Goal: Task Accomplishment & Management: Complete application form

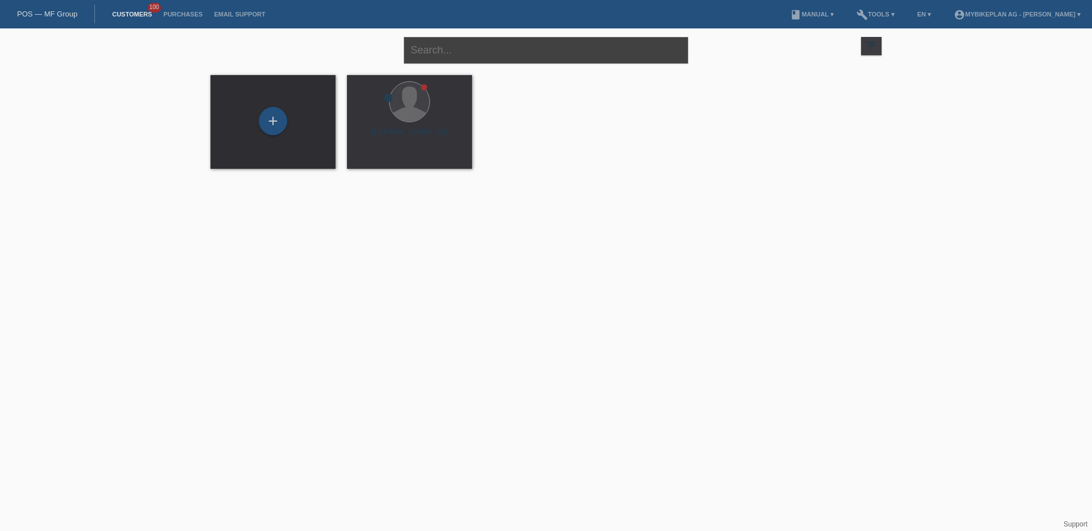
click at [455, 47] on input "text" at bounding box center [546, 50] width 284 height 27
paste input "[PERSON_NAME]"
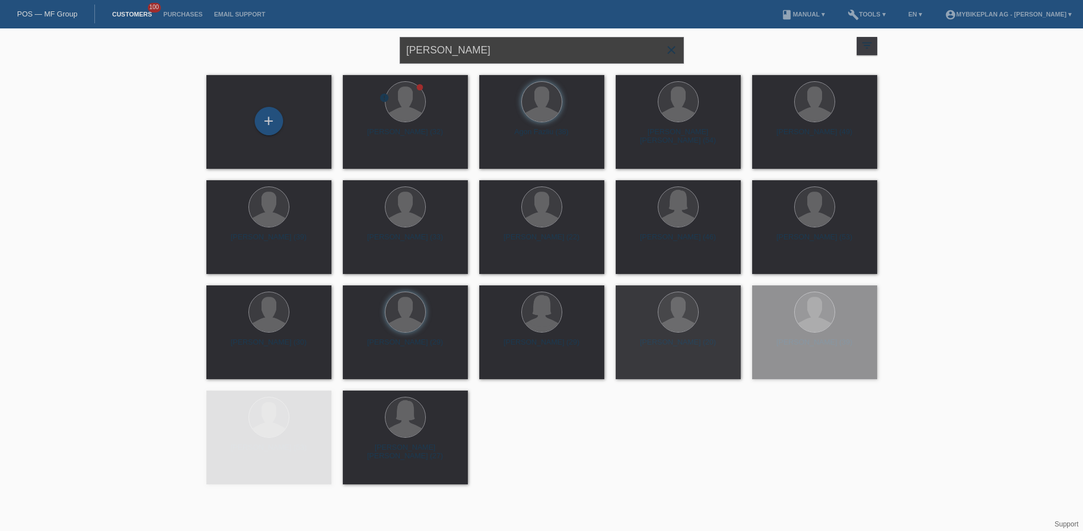
type input "[PERSON_NAME]"
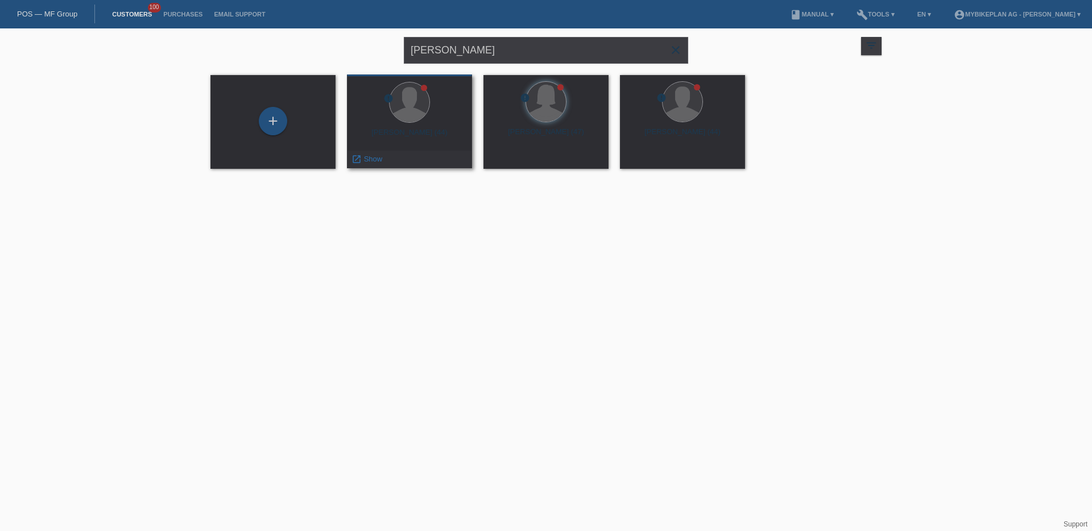
click at [424, 131] on div "Juraj Duris (44)" at bounding box center [409, 137] width 107 height 18
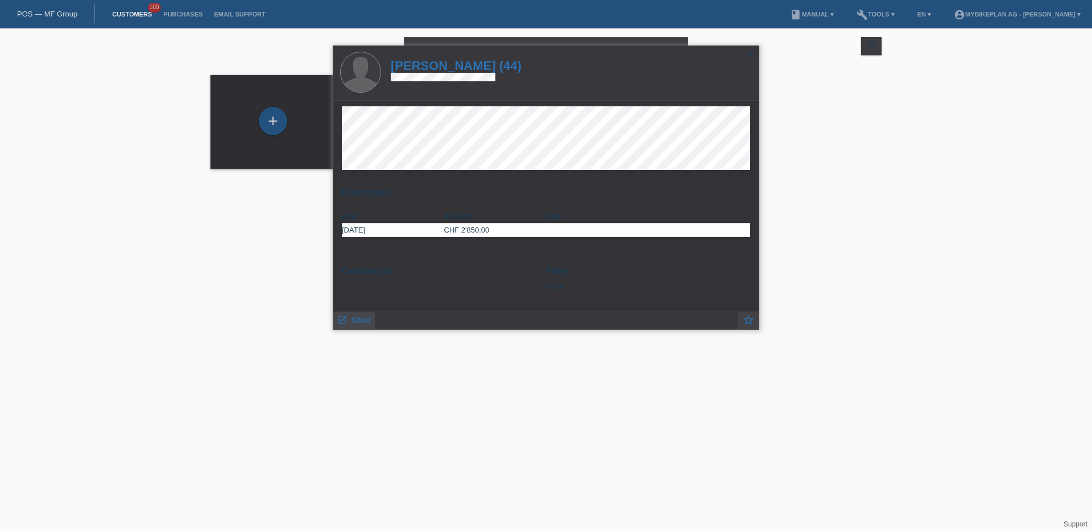
click at [346, 321] on icon "launch" at bounding box center [342, 320] width 10 height 10
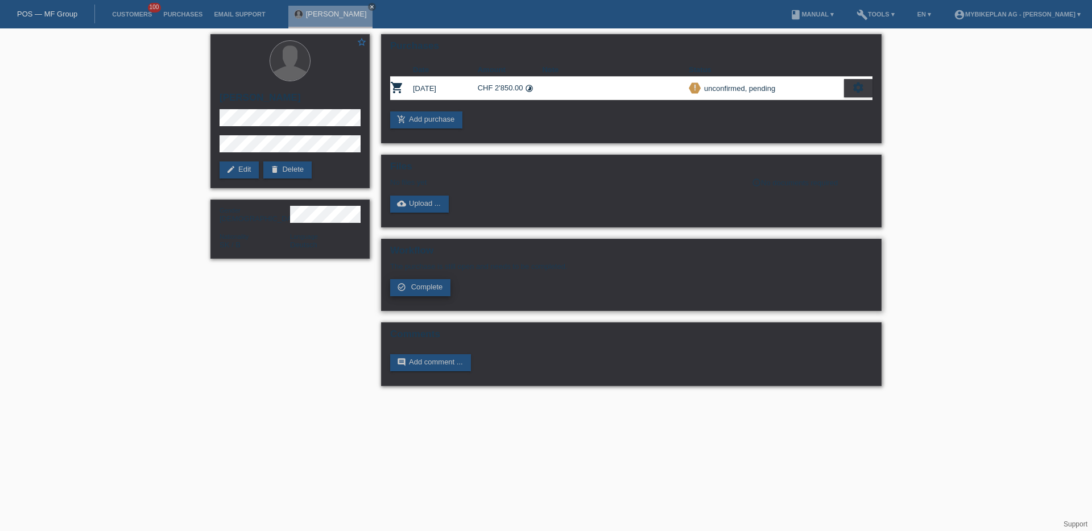
click at [430, 288] on span "Complete" at bounding box center [427, 287] width 32 height 9
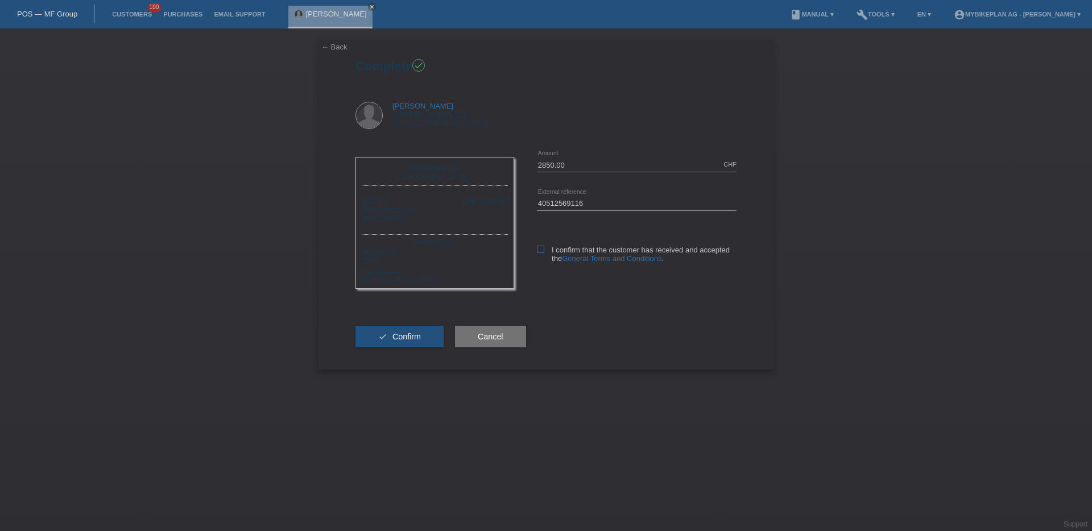
click at [541, 247] on icon at bounding box center [540, 249] width 7 height 7
click at [541, 247] on input "I confirm that the customer has received and accepted the General Terms and Con…" at bounding box center [540, 249] width 7 height 7
checkbox input "true"
click at [396, 333] on span "Confirm" at bounding box center [406, 336] width 28 height 9
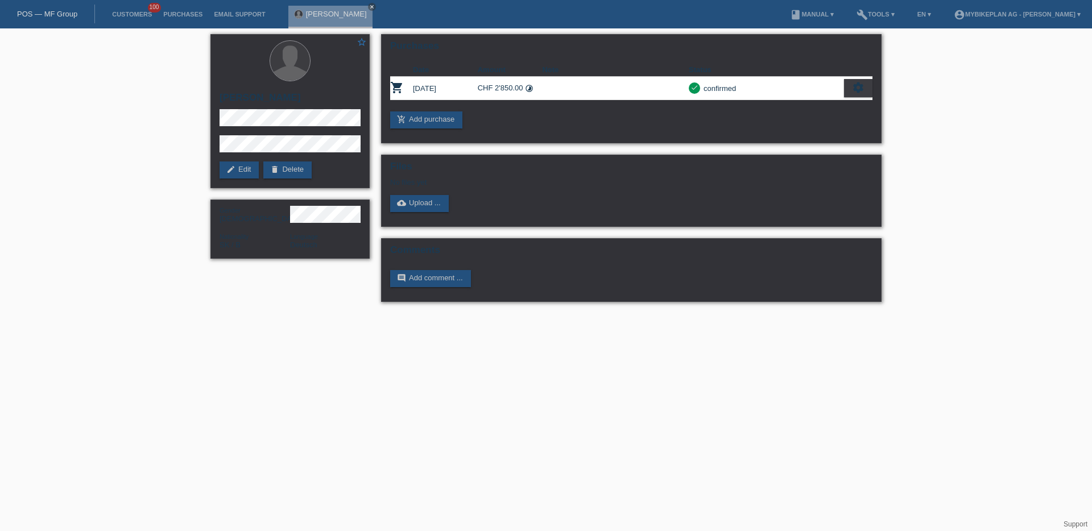
click at [53, 10] on link "POS — MF Group" at bounding box center [47, 14] width 60 height 9
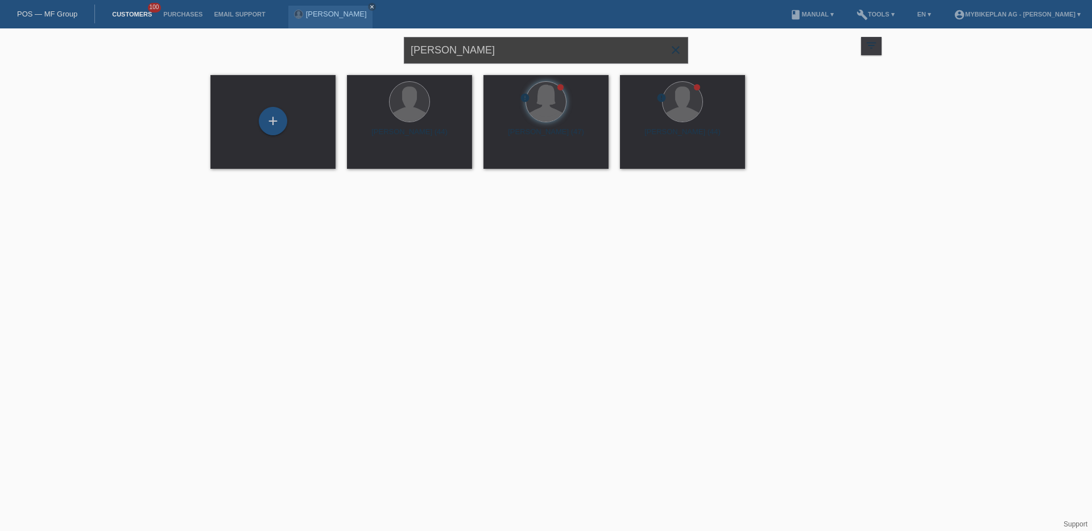
click at [435, 50] on input "[PERSON_NAME]" at bounding box center [546, 50] width 284 height 27
paste input "[PERSON_NAME]"
type input "[PERSON_NAME]"
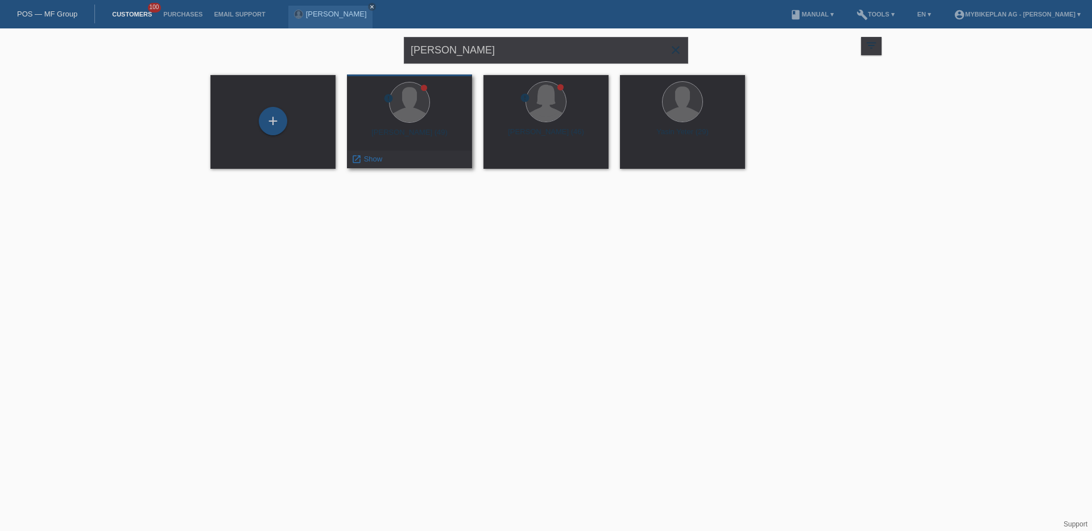
click at [417, 123] on div at bounding box center [409, 103] width 107 height 43
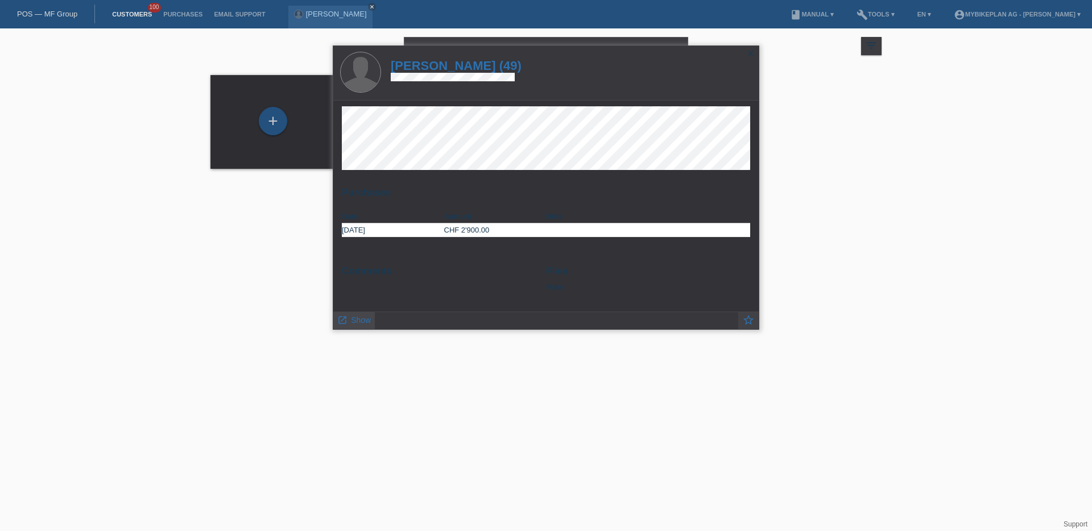
click at [364, 317] on span "Show" at bounding box center [361, 320] width 20 height 9
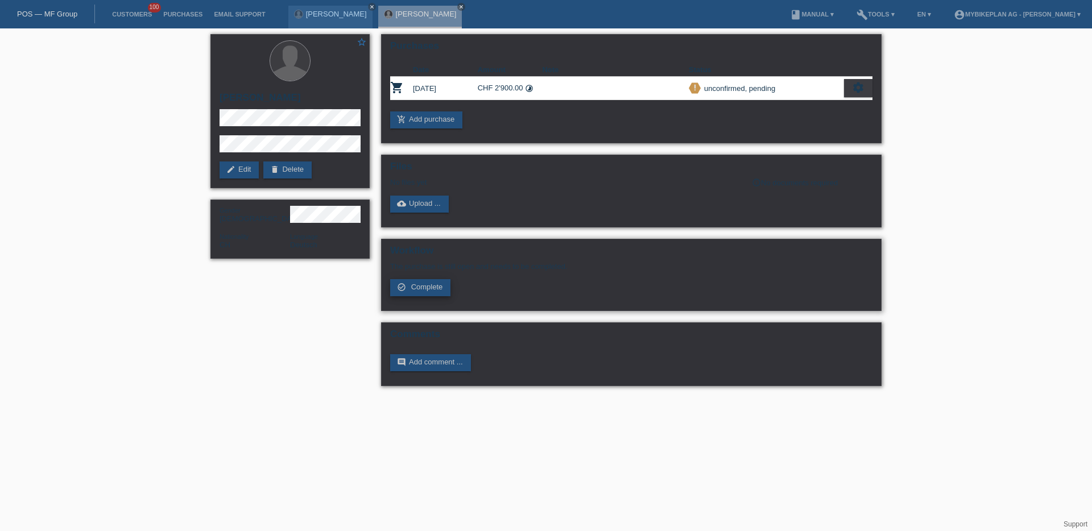
click at [436, 282] on link "check_circle_outline Complete" at bounding box center [420, 287] width 60 height 17
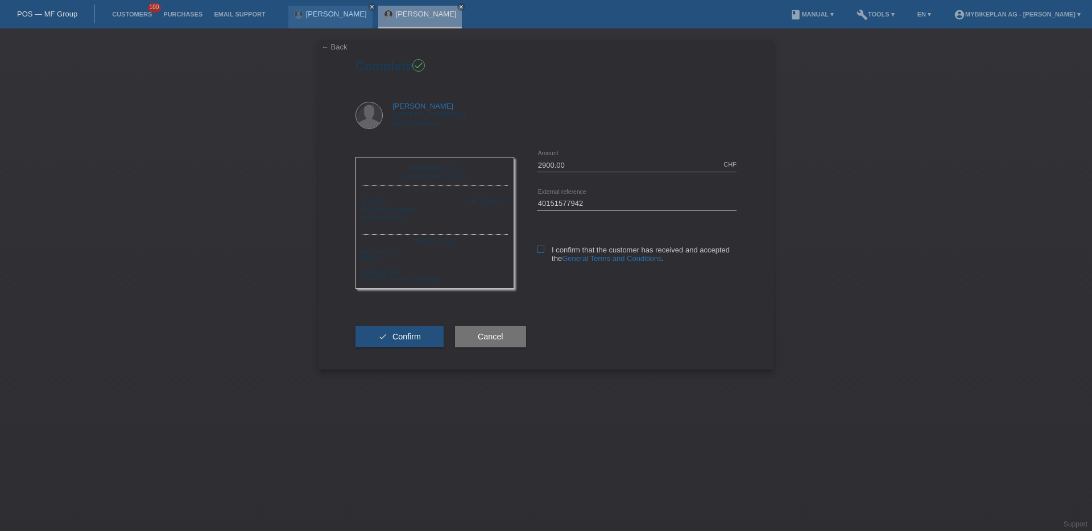
click at [542, 246] on icon at bounding box center [540, 249] width 7 height 7
click at [542, 246] on input "I confirm that the customer has received and accepted the General Terms and Con…" at bounding box center [540, 249] width 7 height 7
checkbox input "true"
click at [400, 334] on span "Confirm" at bounding box center [406, 336] width 28 height 9
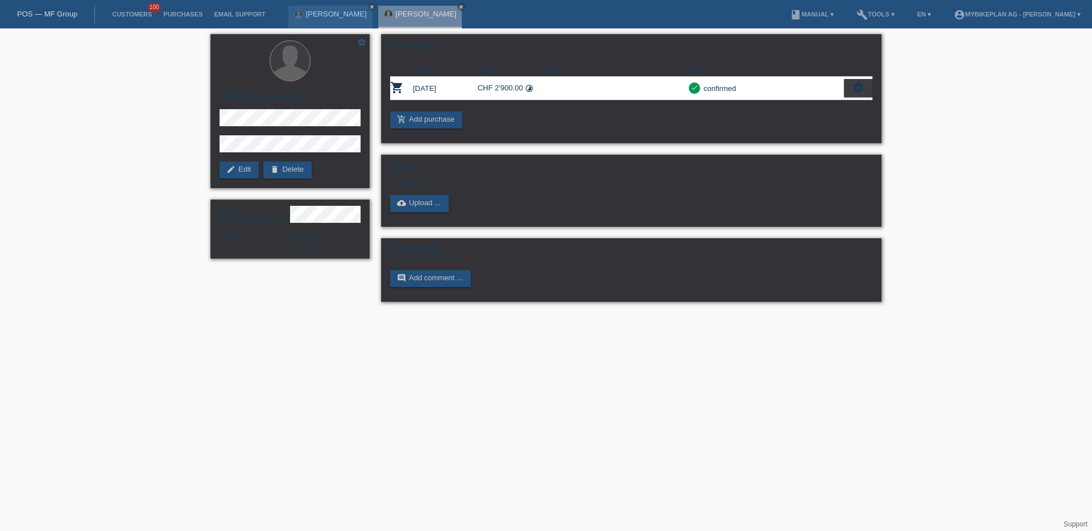
click at [47, 18] on div "POS — MF Group" at bounding box center [47, 14] width 95 height 19
click at [51, 14] on link "POS — MF Group" at bounding box center [47, 14] width 60 height 9
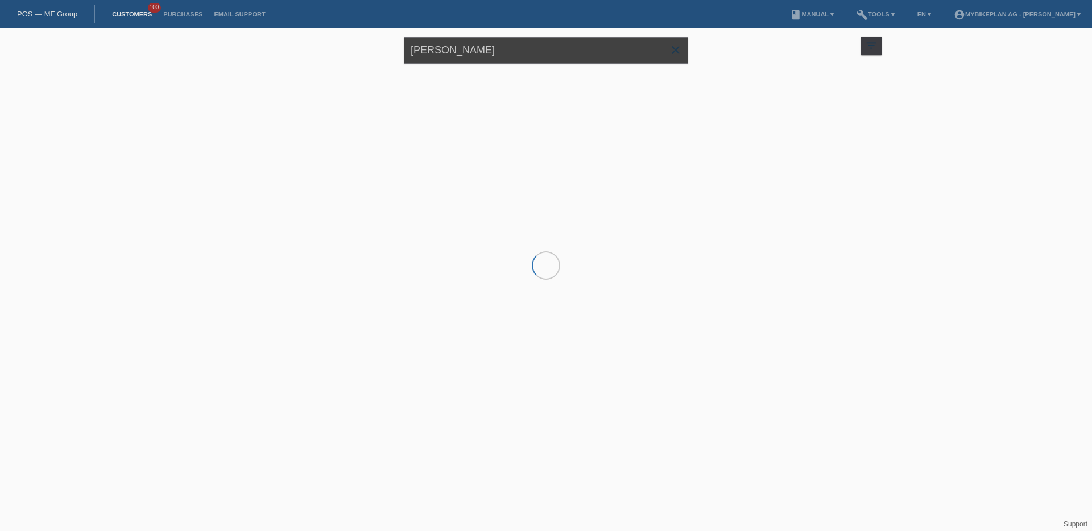
click at [463, 51] on input "[PERSON_NAME]" at bounding box center [546, 50] width 284 height 27
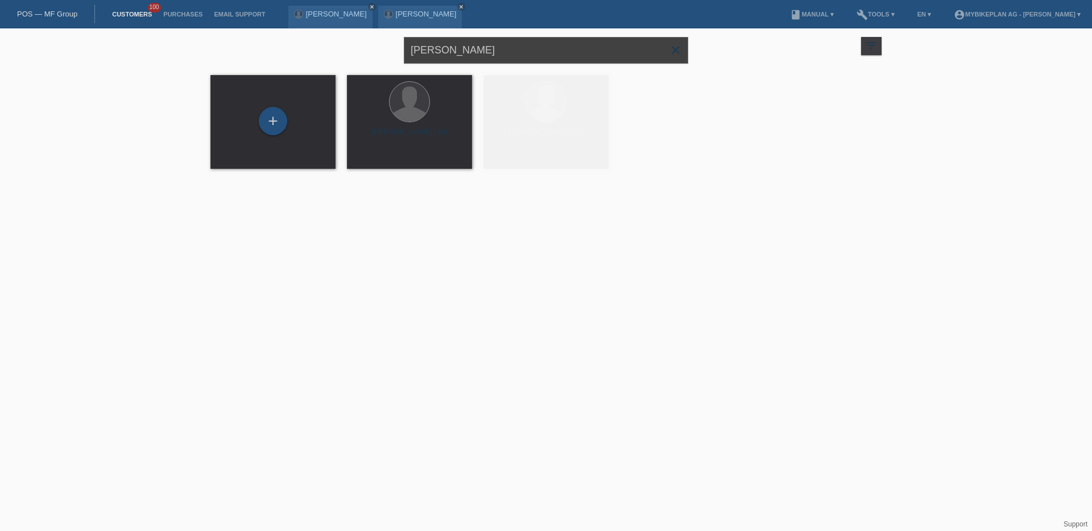
click at [463, 51] on input "[PERSON_NAME]" at bounding box center [546, 50] width 284 height 27
click at [463, 51] on input "Yasin Kacanoglu" at bounding box center [546, 50] width 284 height 27
paste input "[PERSON_NAME]"
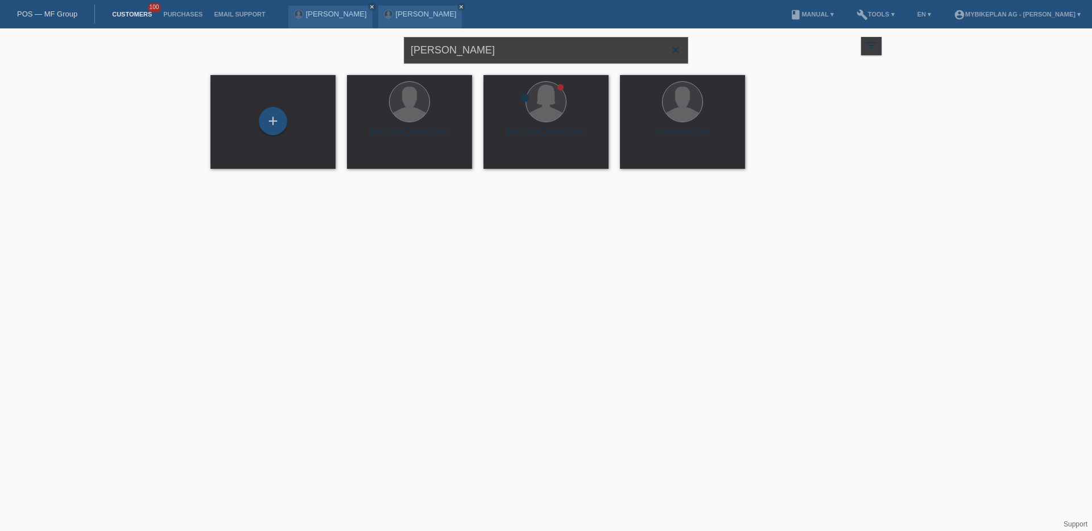
type input "[PERSON_NAME]"
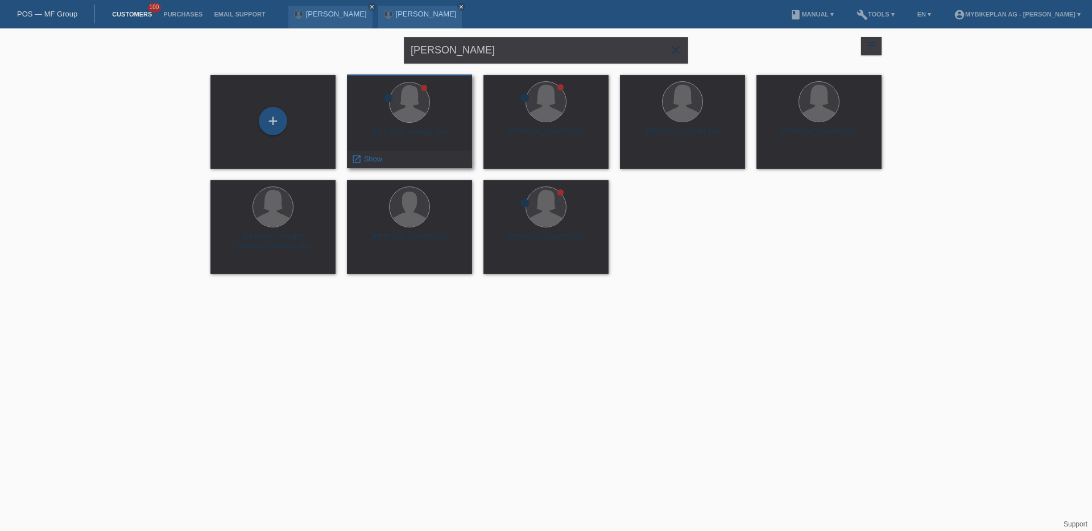
click at [421, 126] on div "error Tatjana Recher (29) launch Show" at bounding box center [409, 121] width 125 height 94
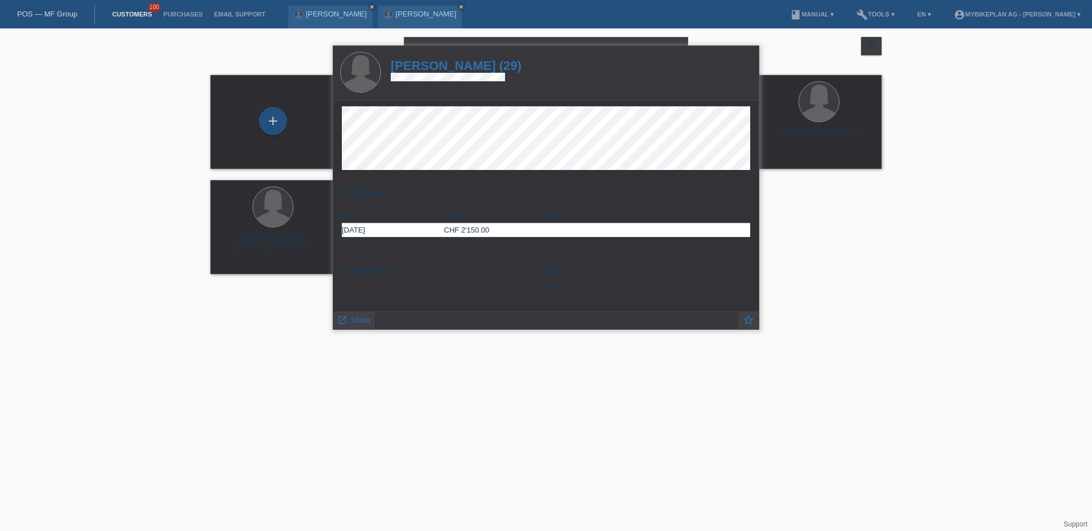
click at [747, 54] on icon "close" at bounding box center [750, 53] width 9 height 9
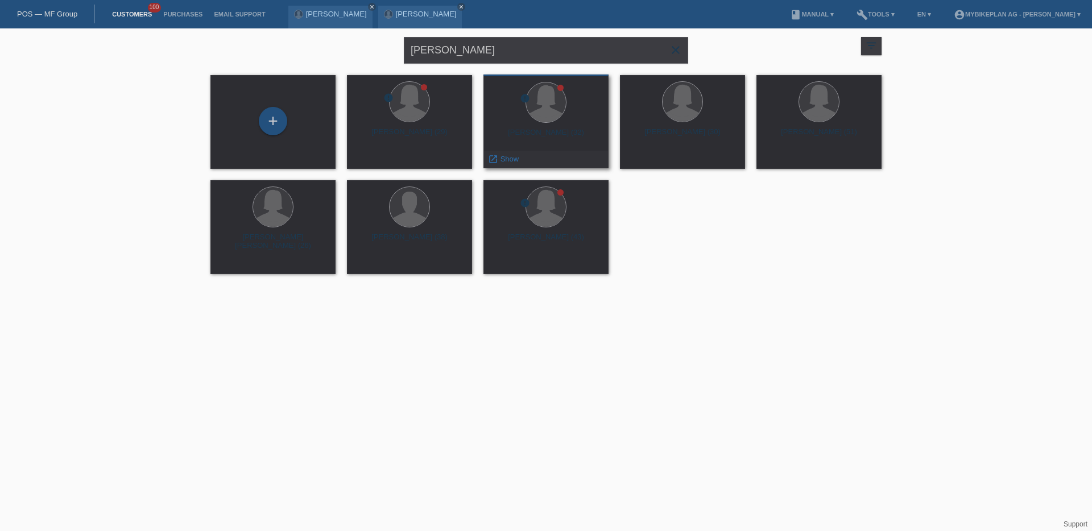
click at [536, 135] on div "Tatjana Recher (32)" at bounding box center [545, 137] width 107 height 18
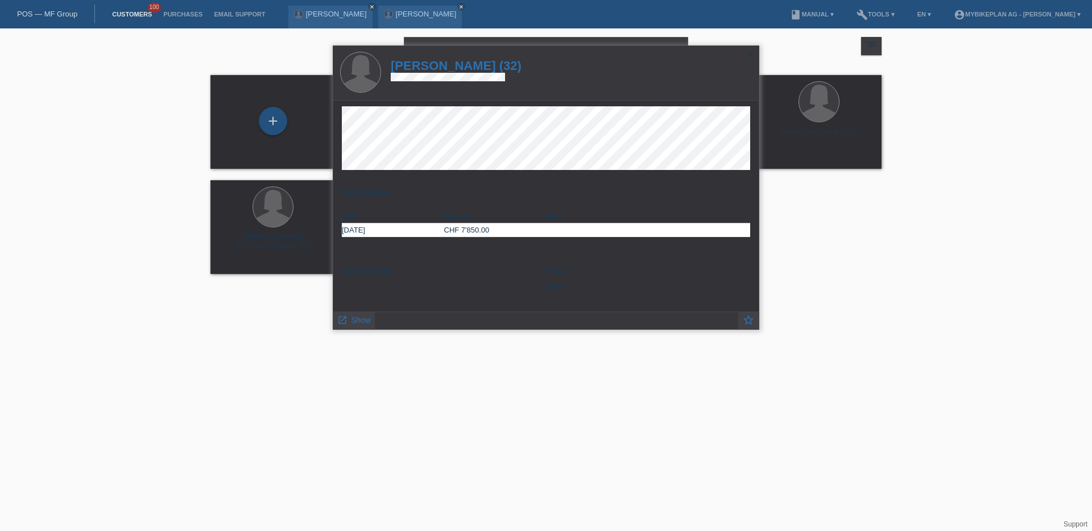
click at [752, 53] on icon "close" at bounding box center [750, 53] width 9 height 9
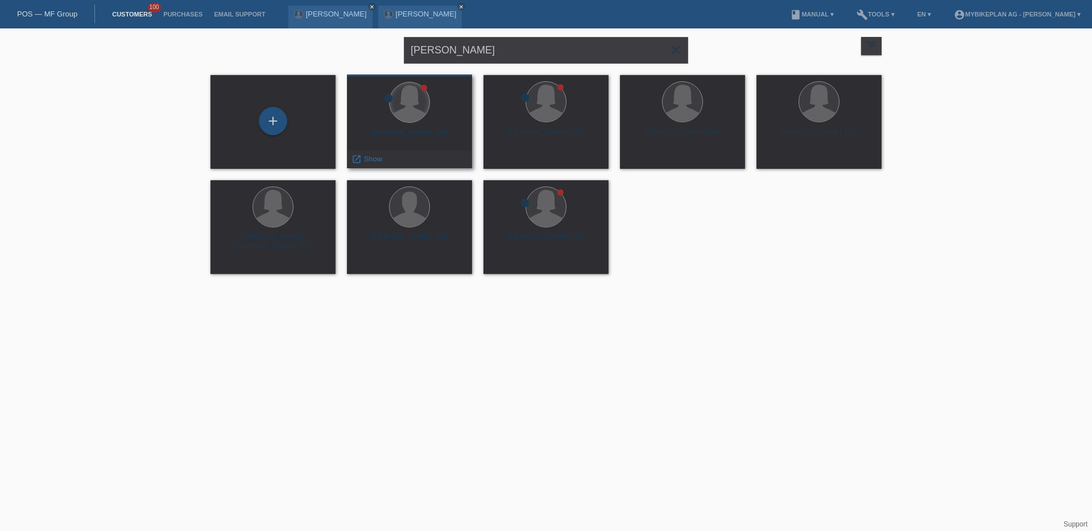
click at [424, 112] on div at bounding box center [409, 102] width 40 height 40
click at [418, 117] on div at bounding box center [409, 102] width 40 height 40
click at [419, 132] on div "Tatjana Recher (29)" at bounding box center [409, 137] width 107 height 18
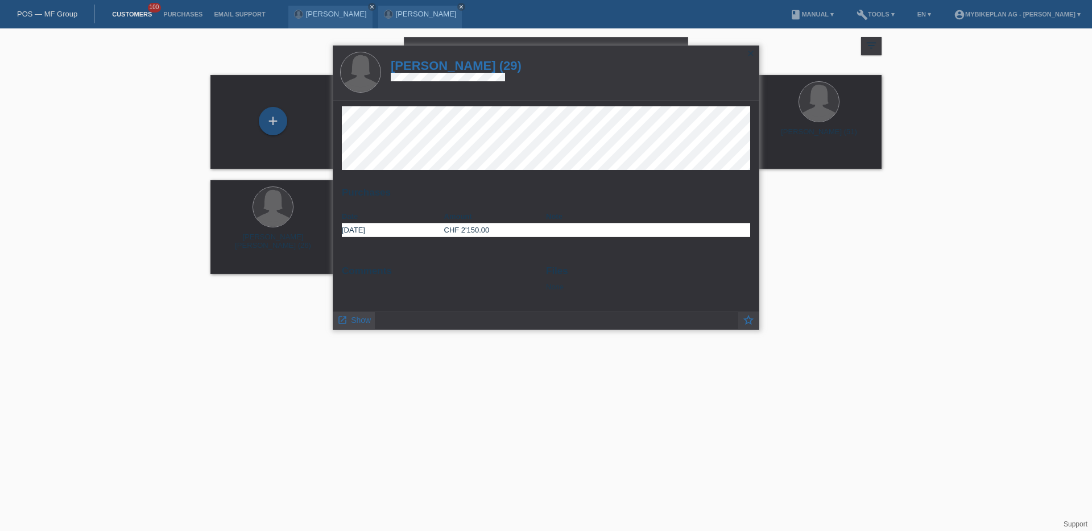
click at [357, 319] on span "Show" at bounding box center [361, 320] width 20 height 9
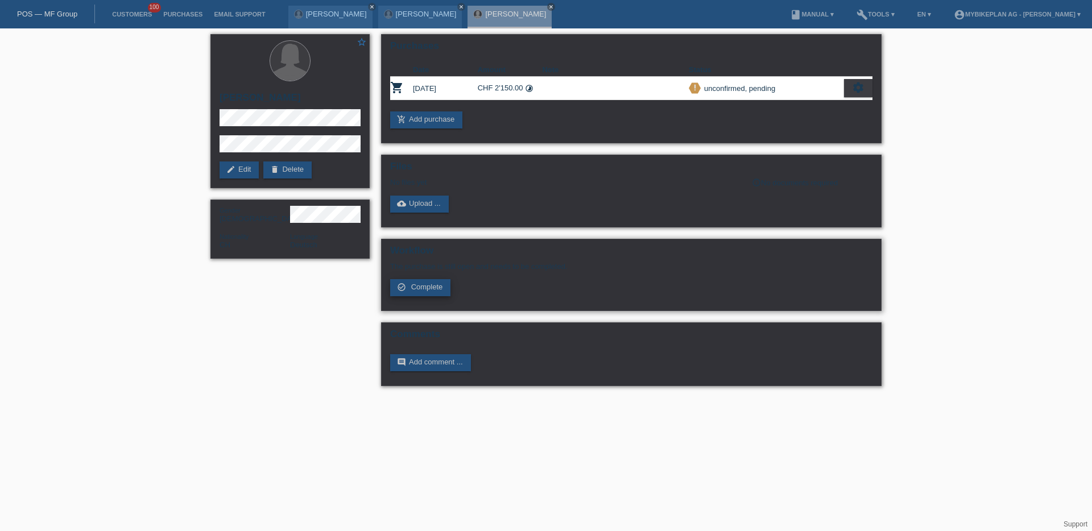
click at [426, 291] on span "Complete" at bounding box center [427, 287] width 32 height 9
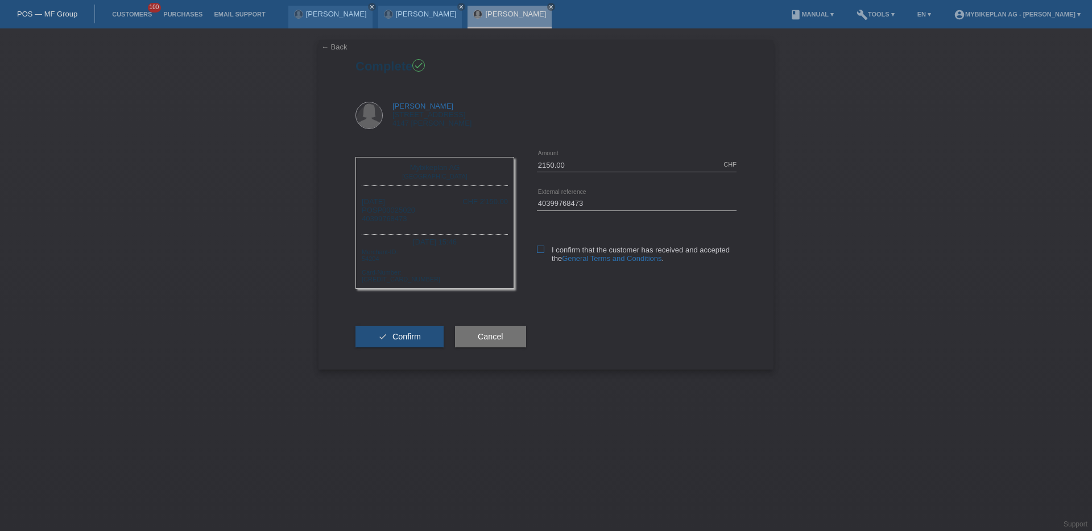
click at [545, 250] on label "I confirm that the customer has received and accepted the General Terms and Con…" at bounding box center [637, 254] width 200 height 17
click at [544, 250] on input "I confirm that the customer has received and accepted the General Terms and Con…" at bounding box center [540, 249] width 7 height 7
checkbox input "true"
click at [399, 343] on button "check Confirm" at bounding box center [399, 337] width 88 height 22
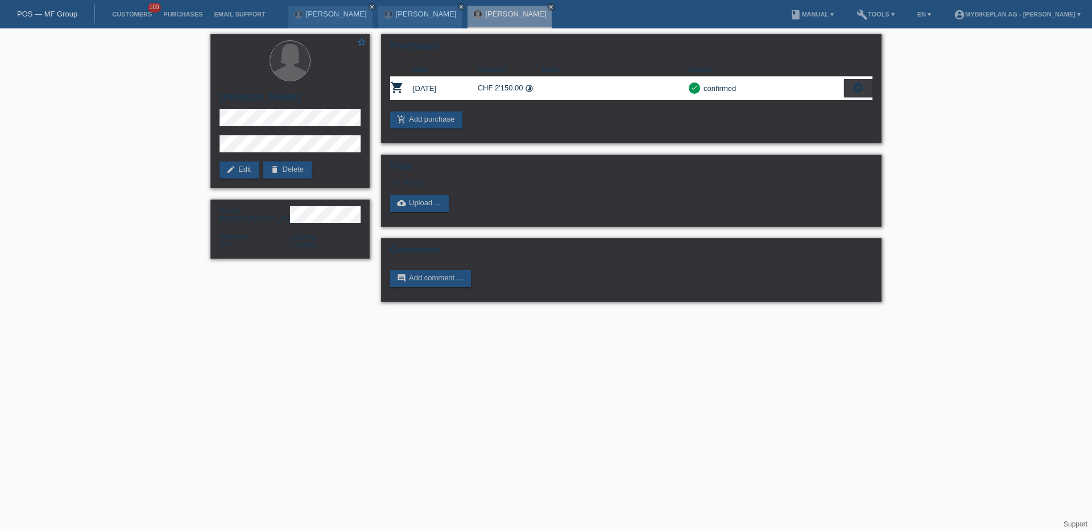
click at [44, 15] on link "POS — MF Group" at bounding box center [47, 14] width 60 height 9
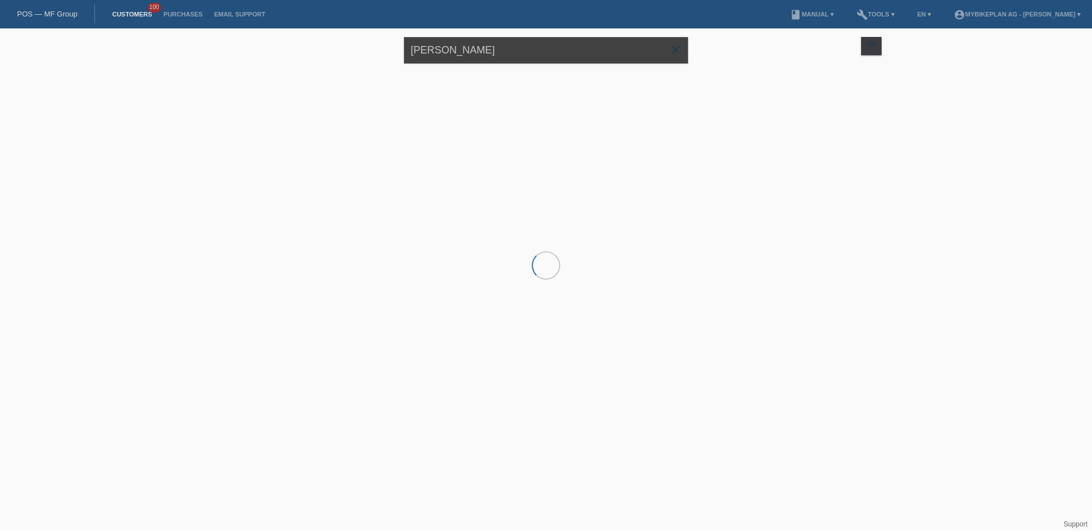
click at [457, 49] on input "[PERSON_NAME]" at bounding box center [546, 50] width 284 height 27
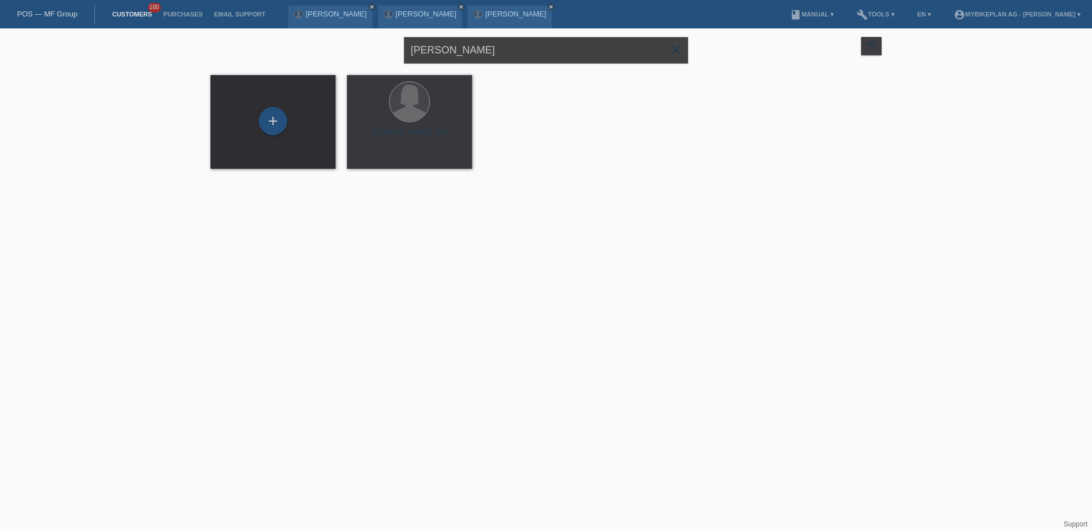
click at [457, 49] on input "[PERSON_NAME]" at bounding box center [546, 50] width 284 height 27
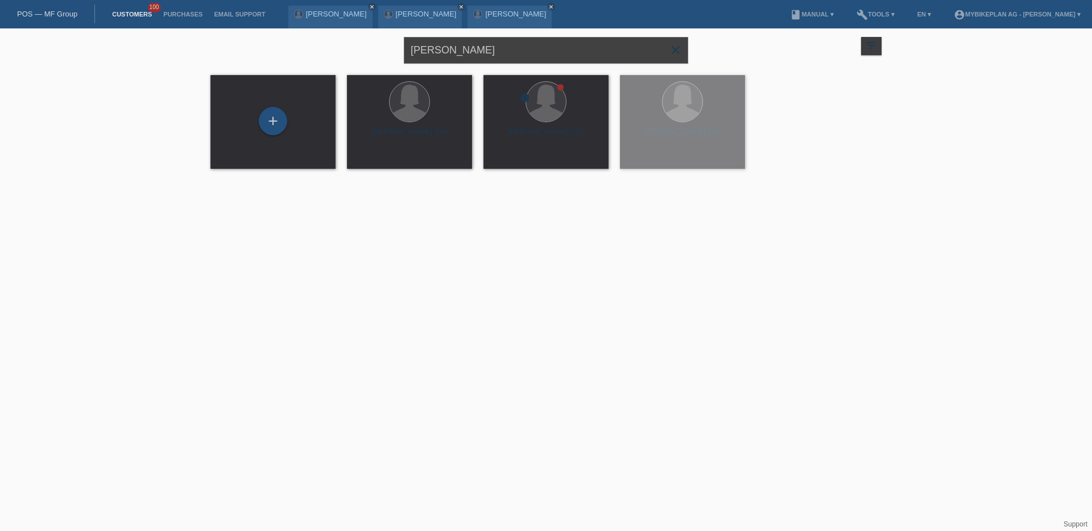
paste input "Pia LÜTHI"
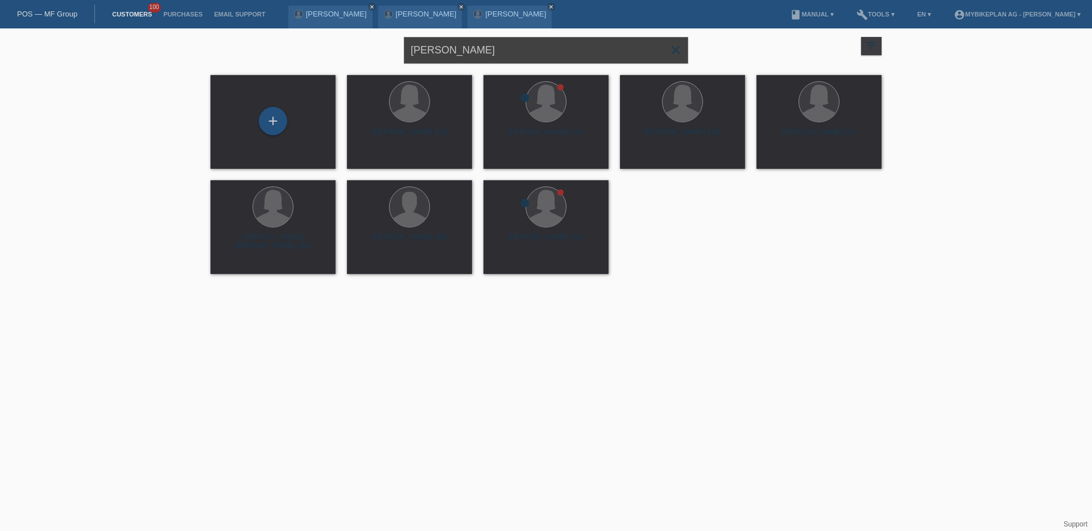
type input "Pia LÜTHI"
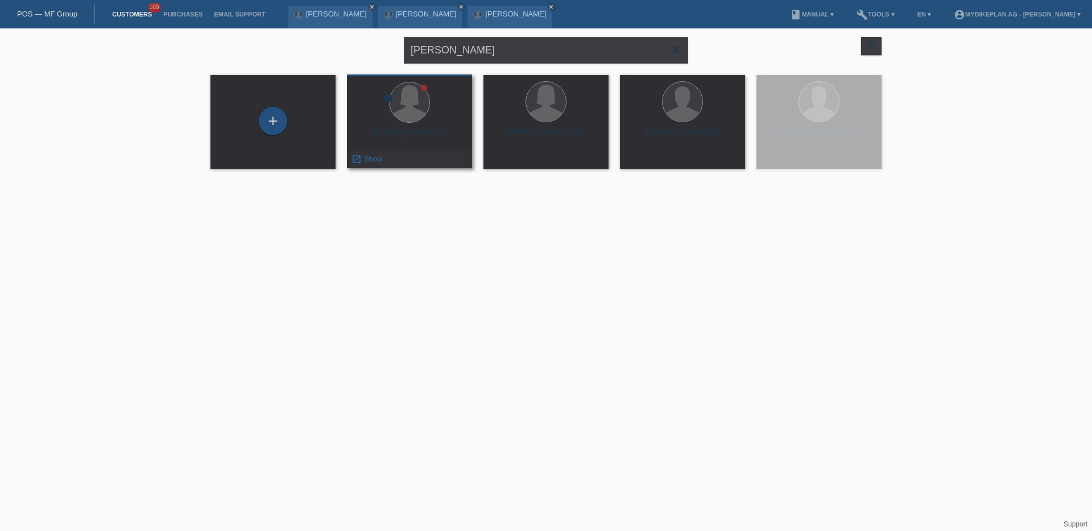
click at [426, 116] on div at bounding box center [409, 103] width 107 height 43
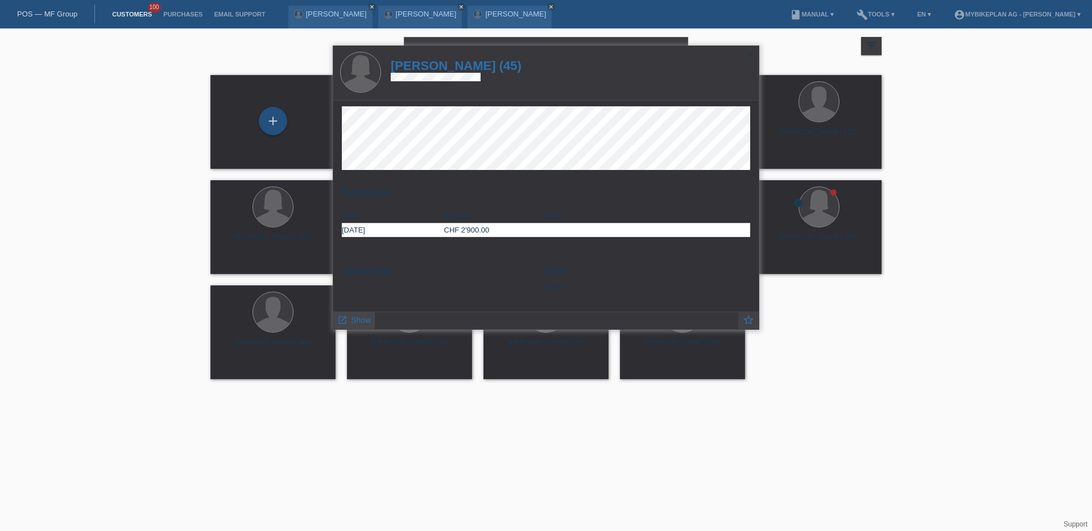
click at [358, 324] on span "Show" at bounding box center [361, 320] width 20 height 9
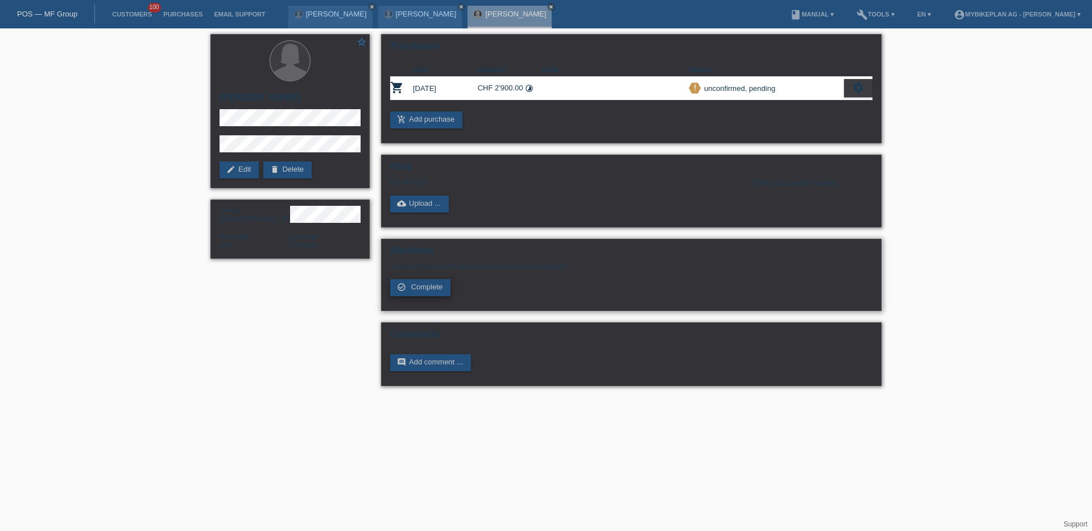
click at [417, 287] on span "Complete" at bounding box center [427, 287] width 32 height 9
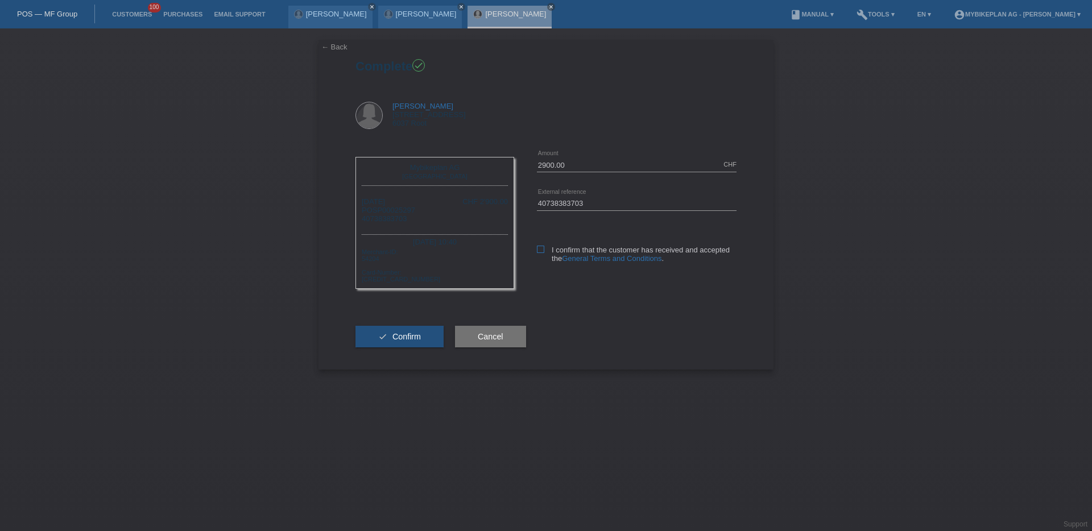
click at [542, 249] on icon at bounding box center [540, 249] width 7 height 7
click at [542, 249] on input "I confirm that the customer has received and accepted the General Terms and Con…" at bounding box center [540, 249] width 7 height 7
checkbox input "true"
drag, startPoint x: 414, startPoint y: 334, endPoint x: 421, endPoint y: 331, distance: 7.2
click at [414, 334] on span "Confirm" at bounding box center [406, 336] width 28 height 9
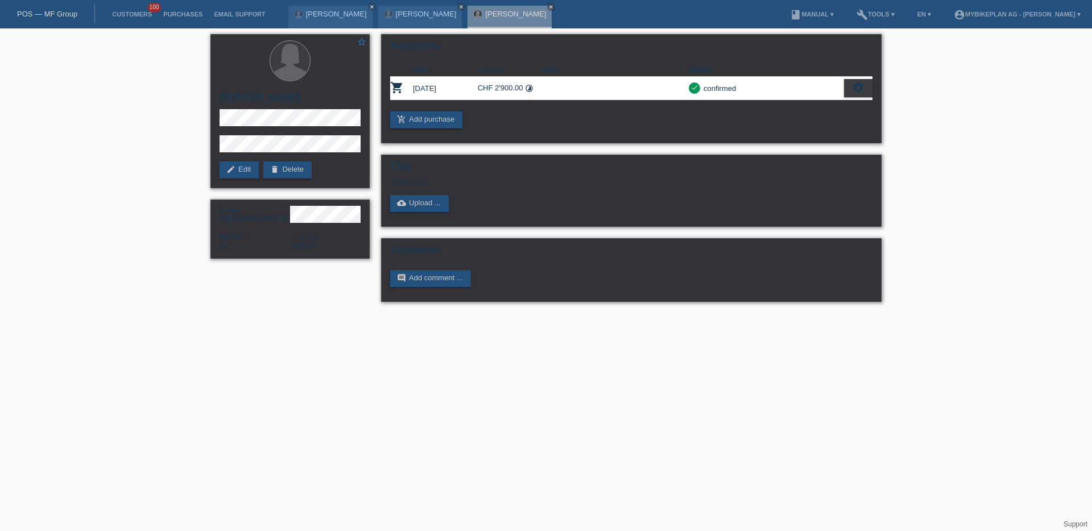
click at [47, 18] on link "POS — MF Group" at bounding box center [47, 14] width 60 height 9
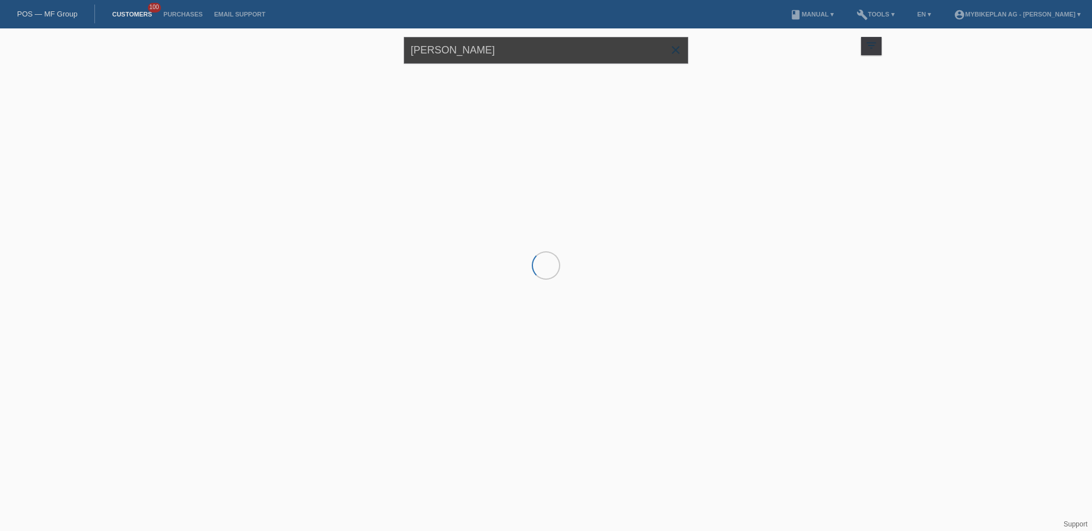
click at [440, 55] on input "[PERSON_NAME]" at bounding box center [546, 50] width 284 height 27
click at [440, 55] on input "Pia LÜTHI" at bounding box center [546, 50] width 284 height 27
paste input "[PERSON_NAME]"
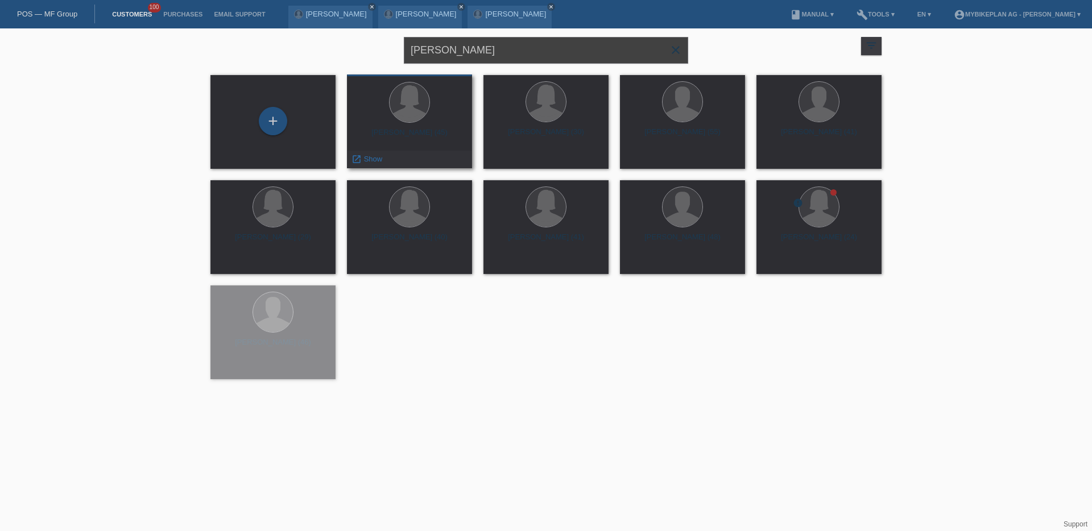
type input "[PERSON_NAME]"
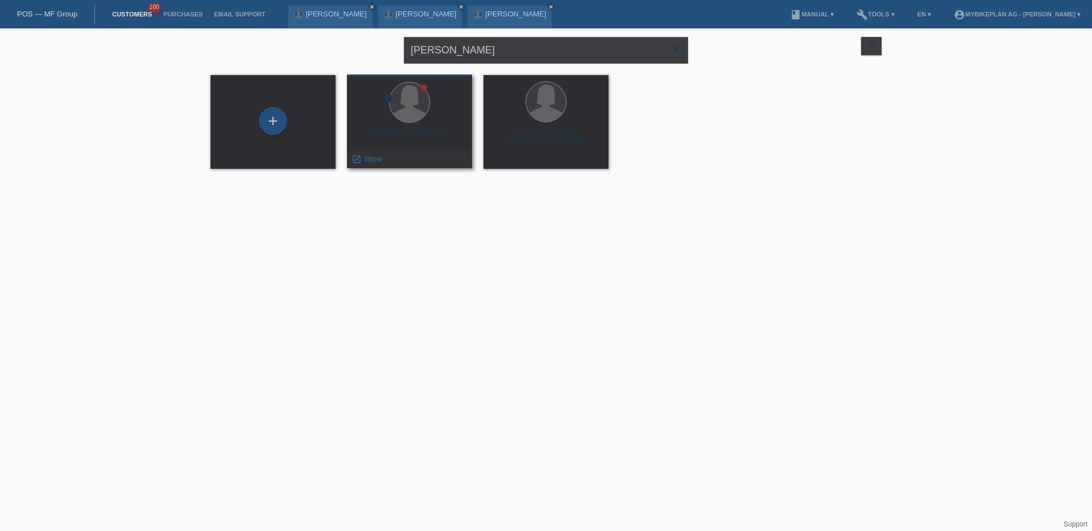
click at [436, 119] on div at bounding box center [409, 103] width 107 height 43
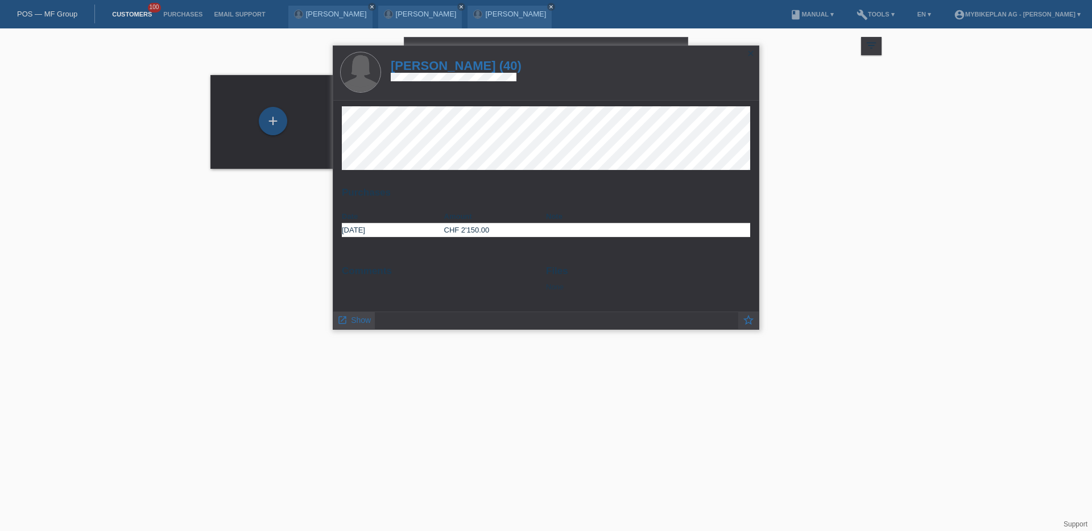
click at [346, 320] on icon "launch" at bounding box center [342, 320] width 10 height 10
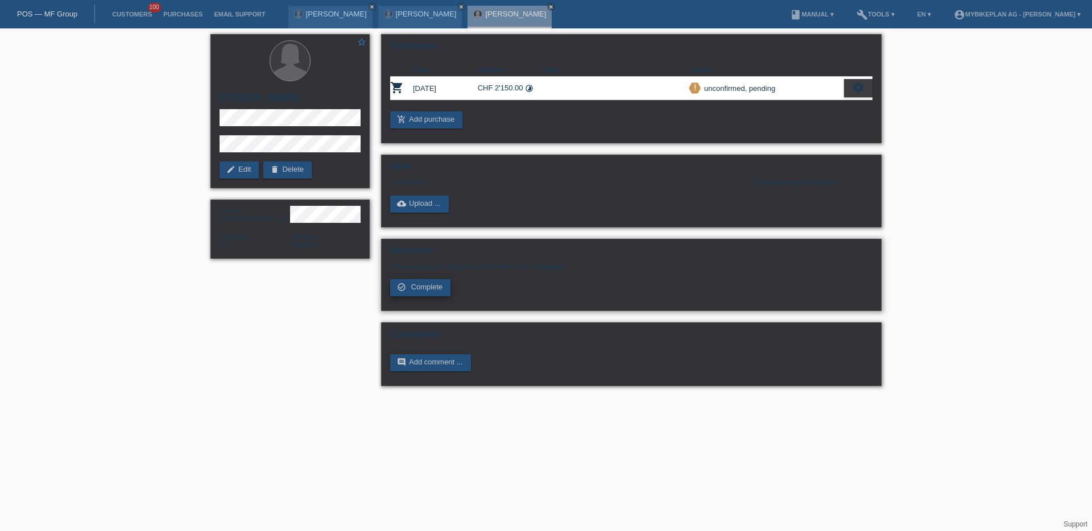
click at [428, 292] on link "check_circle_outline Complete" at bounding box center [420, 287] width 60 height 17
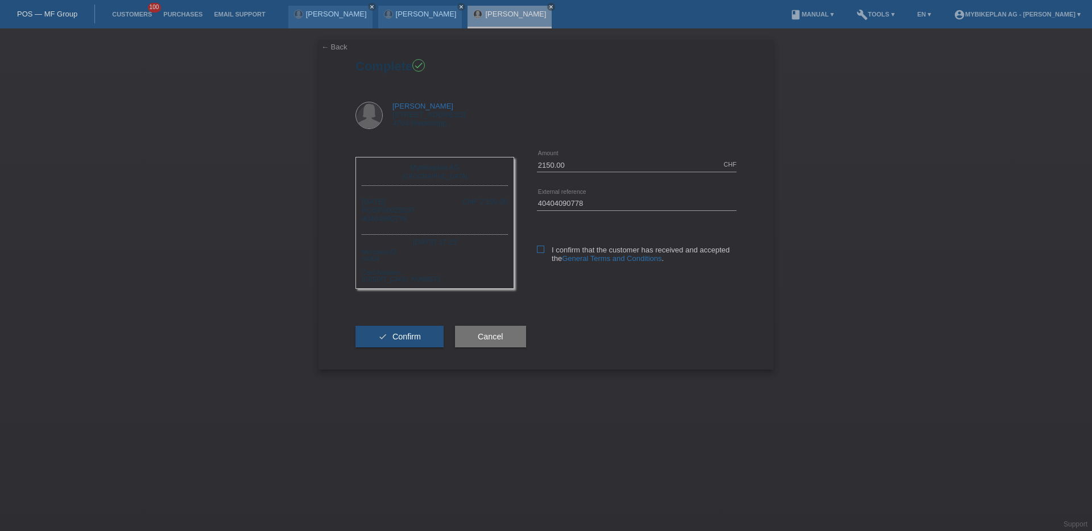
click at [544, 250] on label "I confirm that the customer has received and accepted the General Terms and Con…" at bounding box center [637, 254] width 200 height 17
click at [544, 250] on input "I confirm that the customer has received and accepted the General Terms and Con…" at bounding box center [540, 249] width 7 height 7
checkbox input "true"
click at [401, 335] on span "Confirm" at bounding box center [406, 336] width 28 height 9
